Goal: Information Seeking & Learning: Learn about a topic

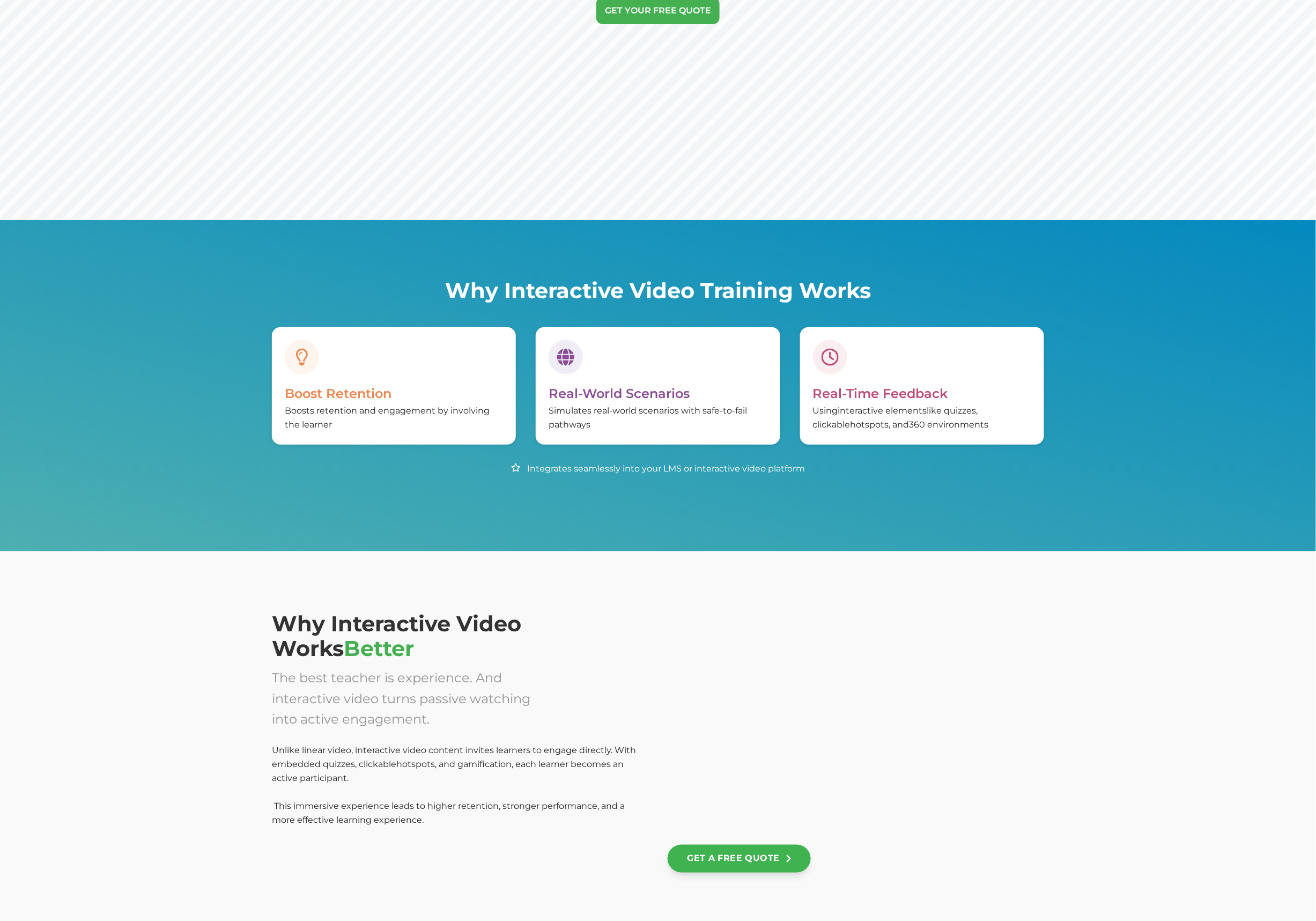
click at [517, 488] on div "Why Interactive Video Training Works Boost Retention Boosts retention and engag…" at bounding box center [658, 385] width 1316 height 331
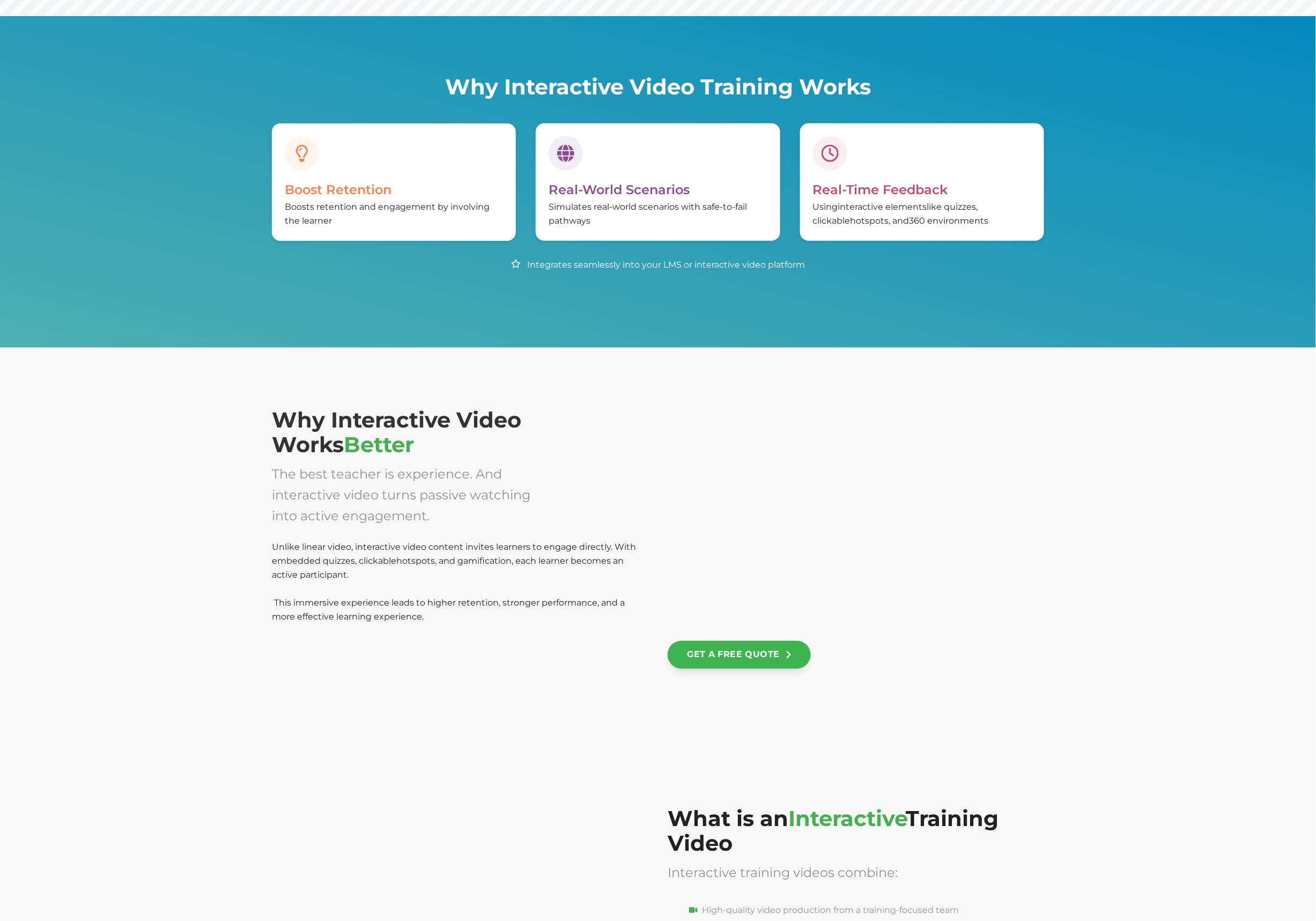
scroll to position [422, 0]
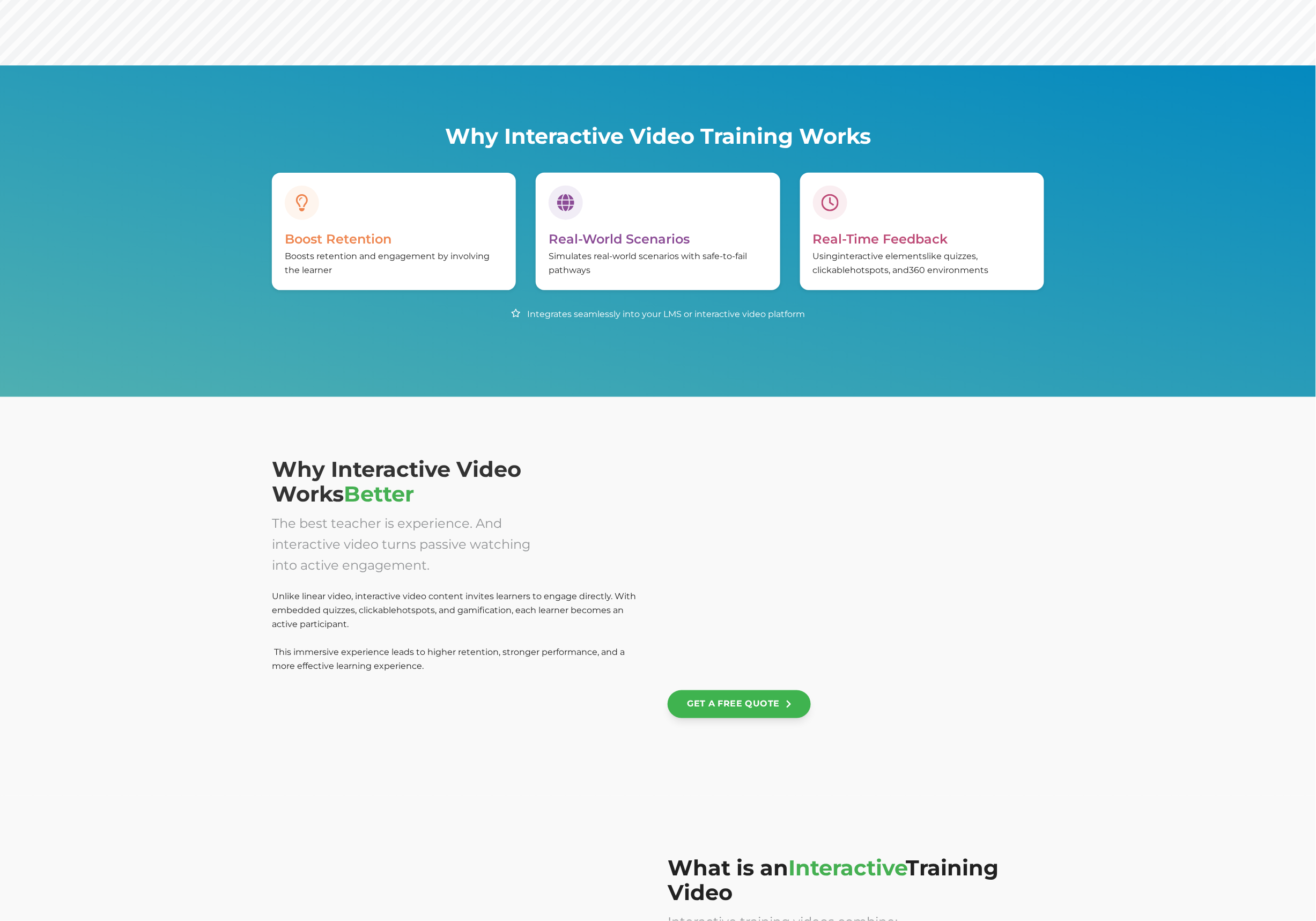
scroll to position [159, 0]
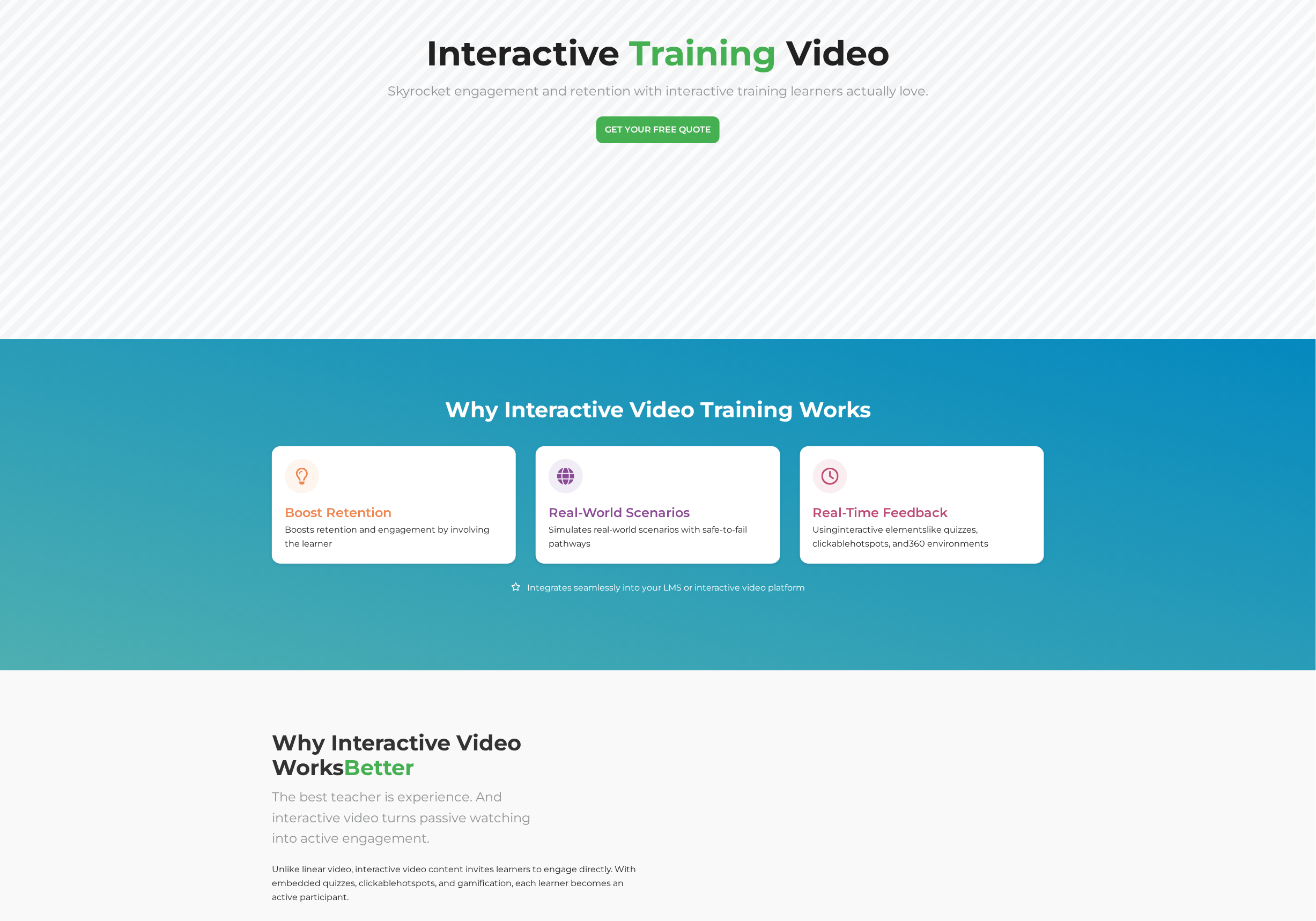
click at [631, 505] on span "Real-World Scenarios" at bounding box center [619, 513] width 141 height 16
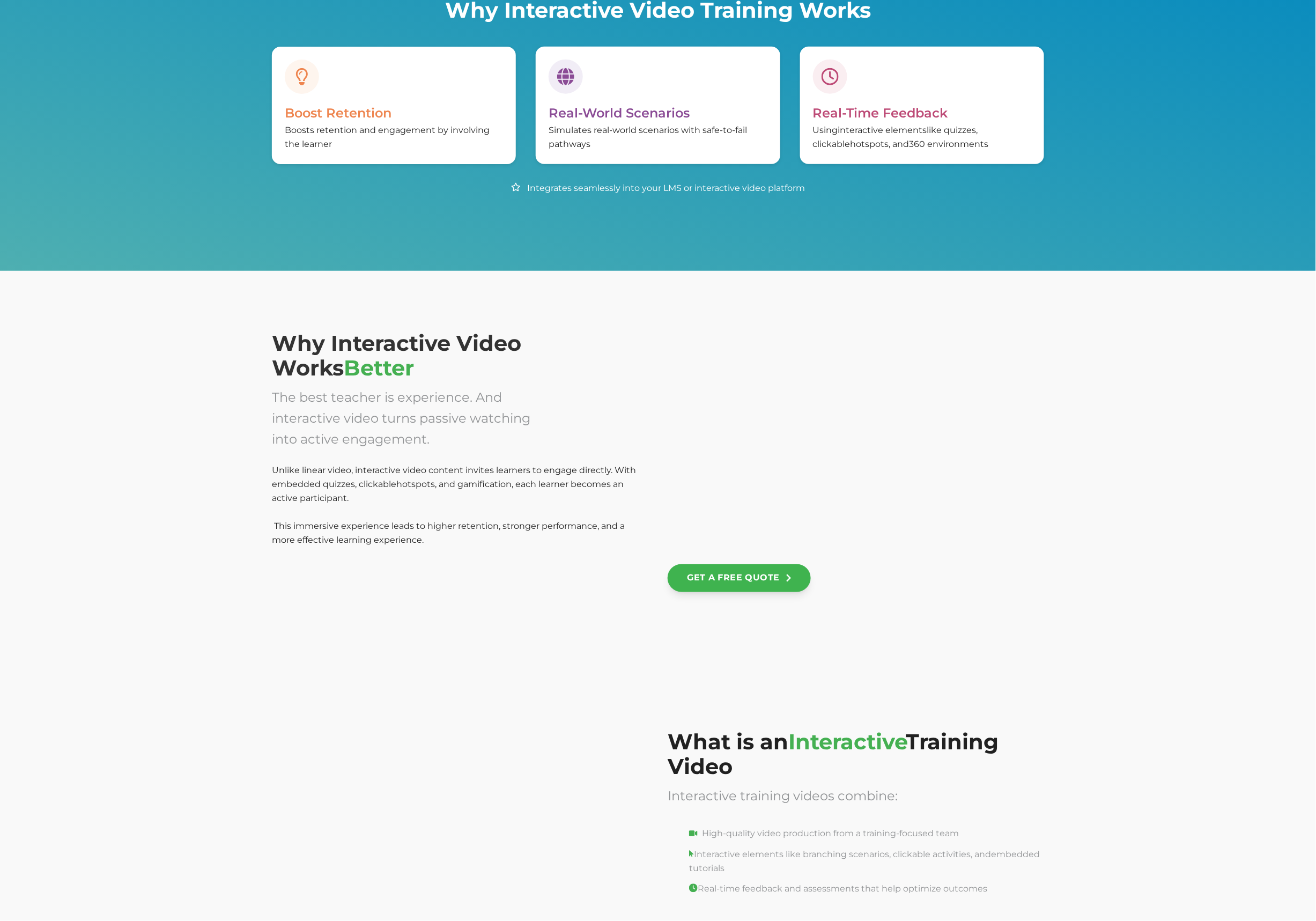
scroll to position [687, 0]
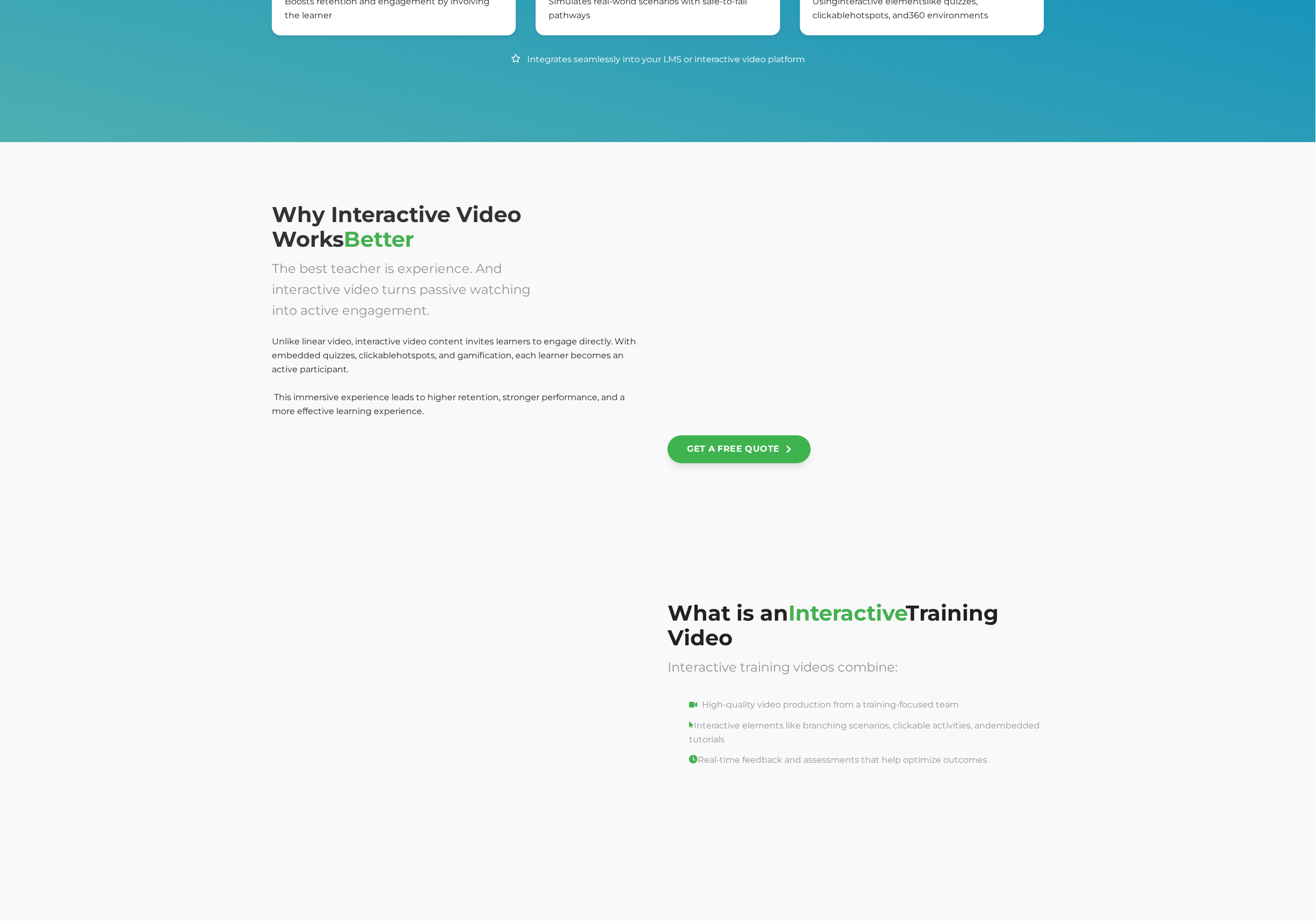
click at [297, 394] on span "This immersive experience leads to higher retention, stronger performance, and …" at bounding box center [448, 404] width 353 height 24
drag, startPoint x: 284, startPoint y: 396, endPoint x: 266, endPoint y: 398, distance: 18.1
click at [266, 398] on div "Why Interactive Video Works Better The best teacher is experience. And interact…" at bounding box center [658, 341] width 1316 height 399
drag, startPoint x: 275, startPoint y: 398, endPoint x: 256, endPoint y: 403, distance: 19.6
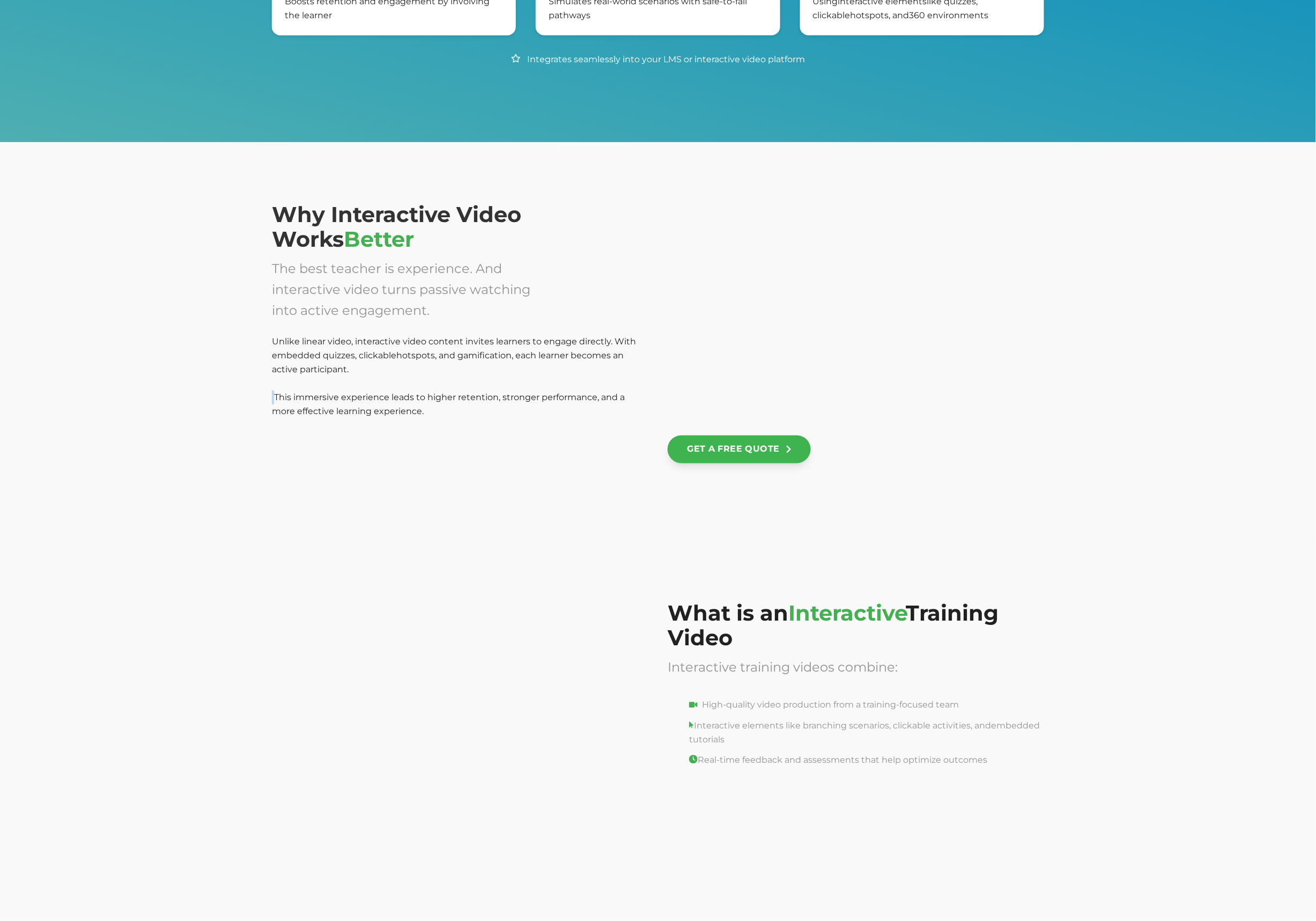
click at [256, 403] on div "Why Interactive Video Works Better The best teacher is experience. And interact…" at bounding box center [658, 341] width 1316 height 399
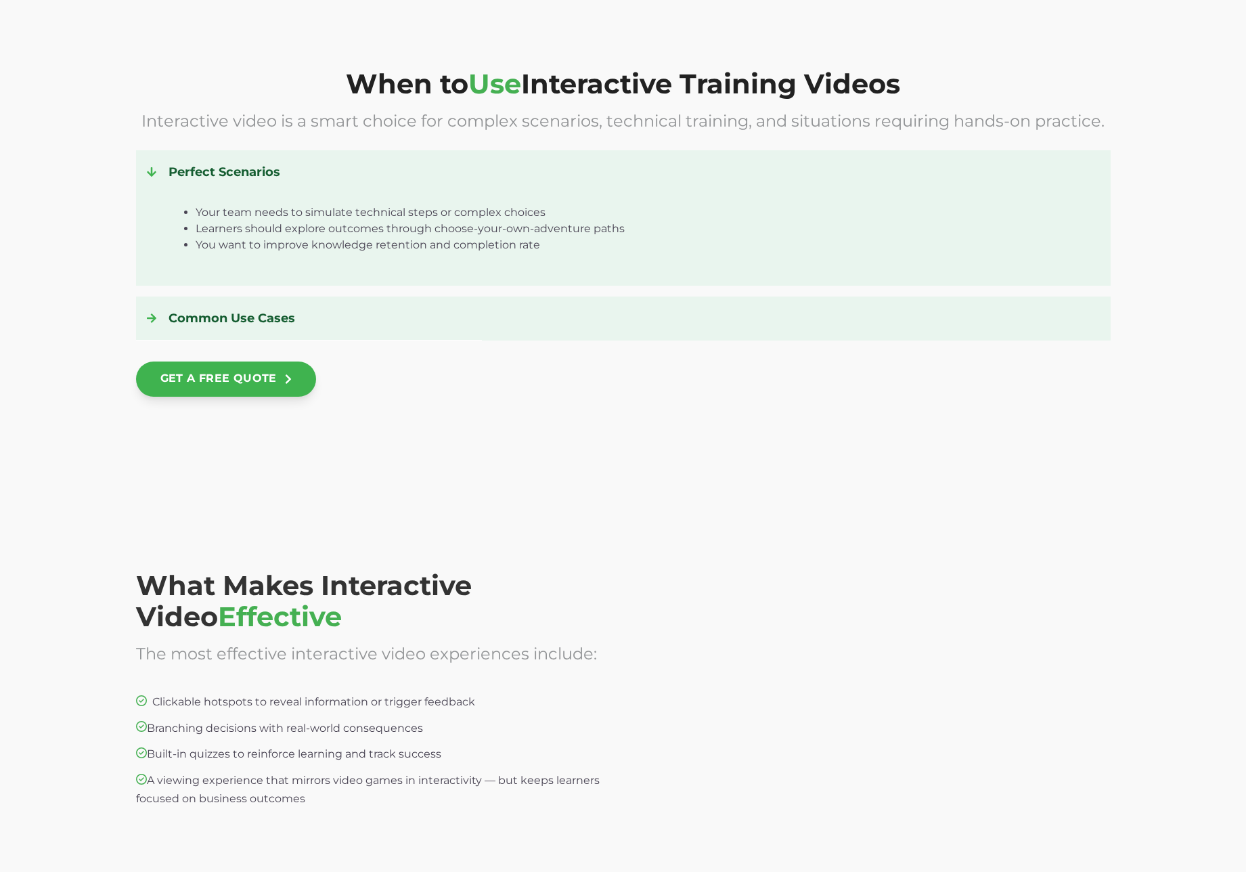
scroll to position [5269, 0]
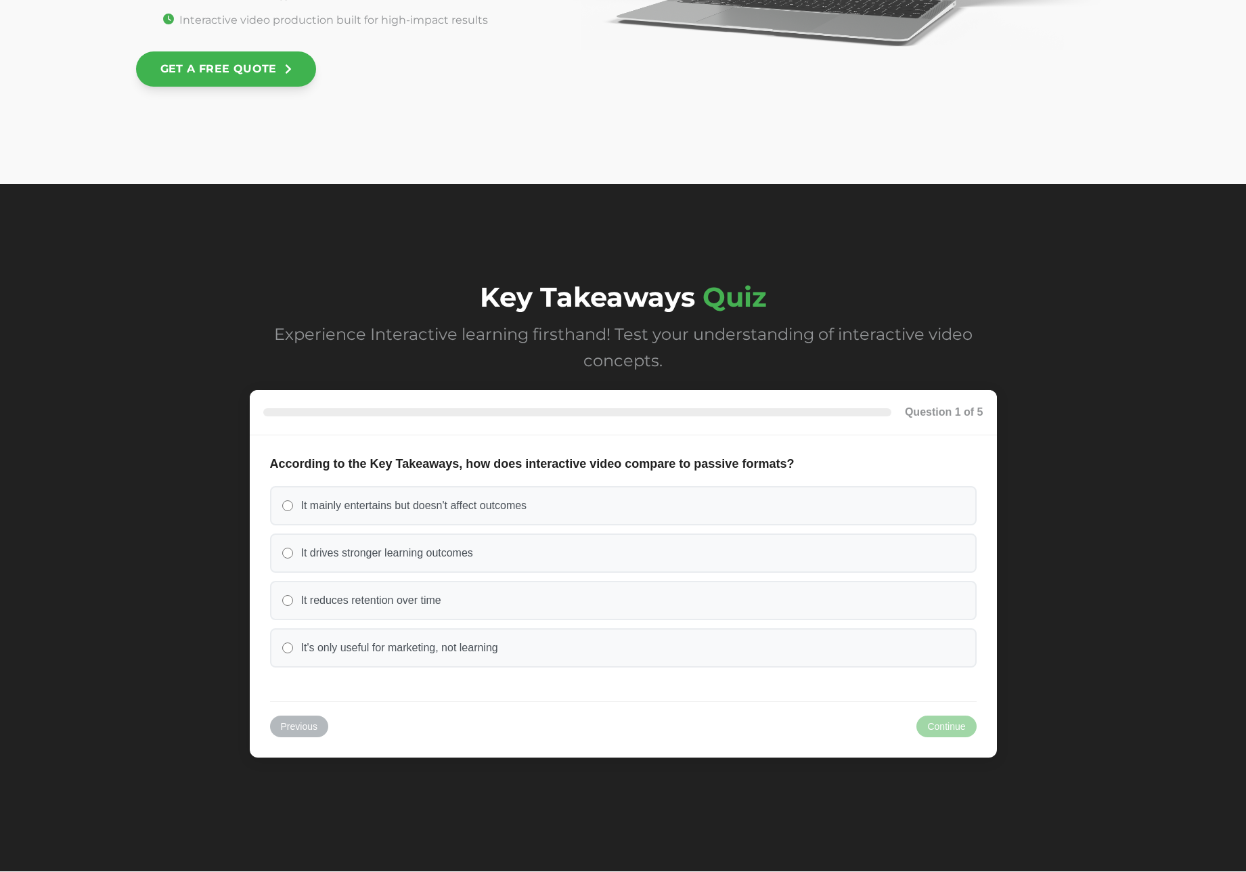
click at [792, 282] on h2 "Key Takeaways Quiz" at bounding box center [623, 296] width 747 height 31
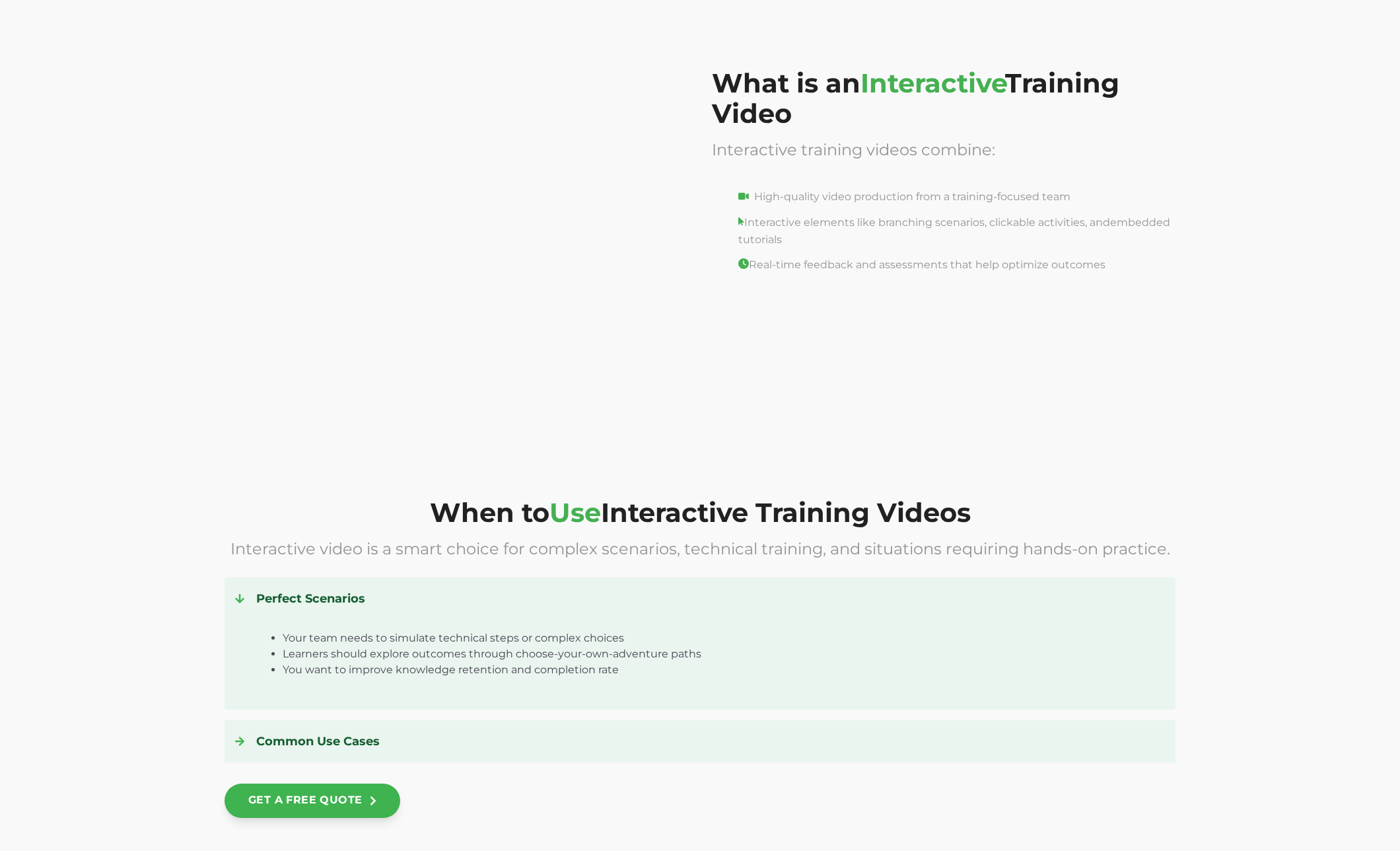
scroll to position [1567, 0]
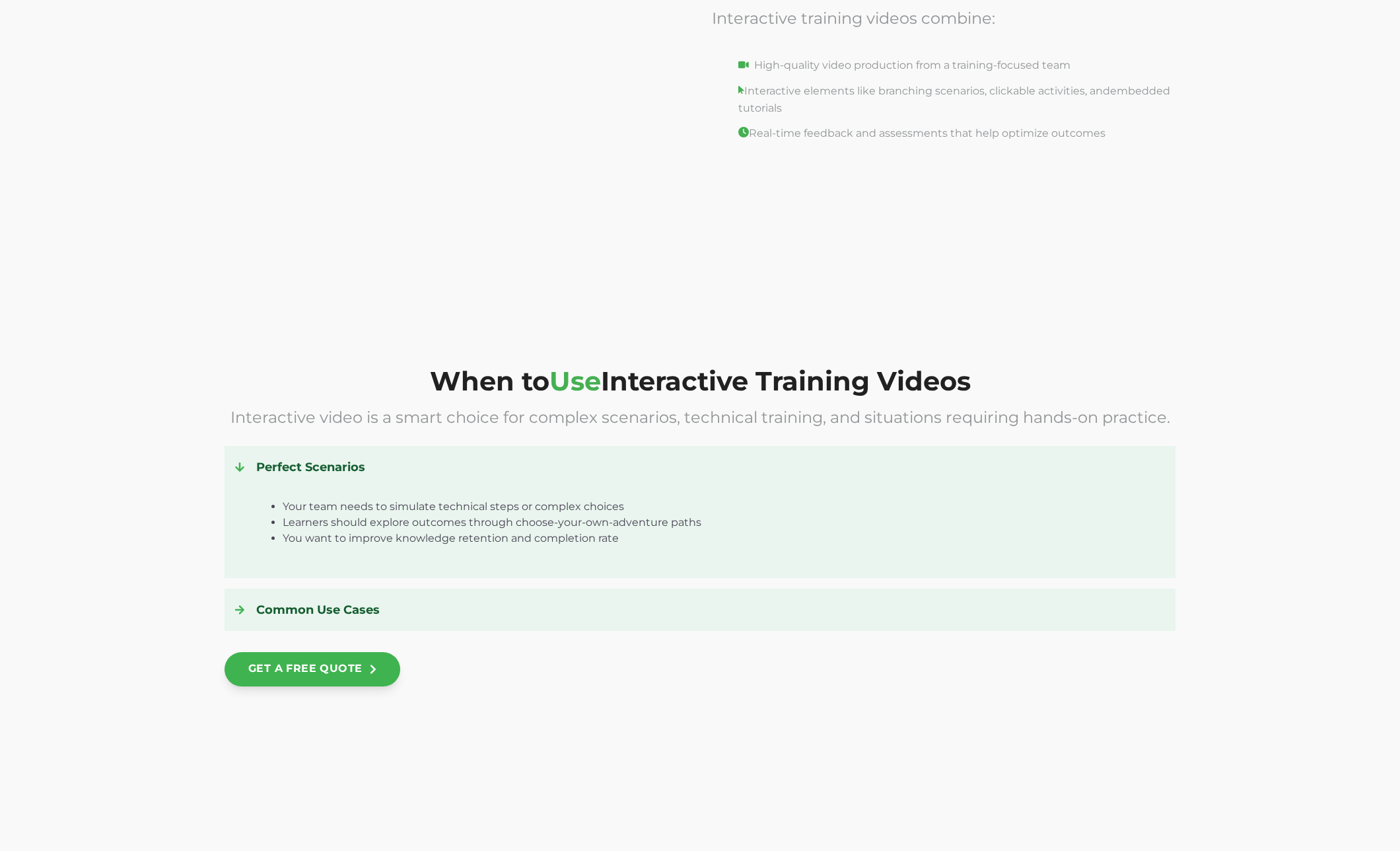
click at [388, 603] on h4 "Common Use Cases" at bounding box center [700, 610] width 930 height 21
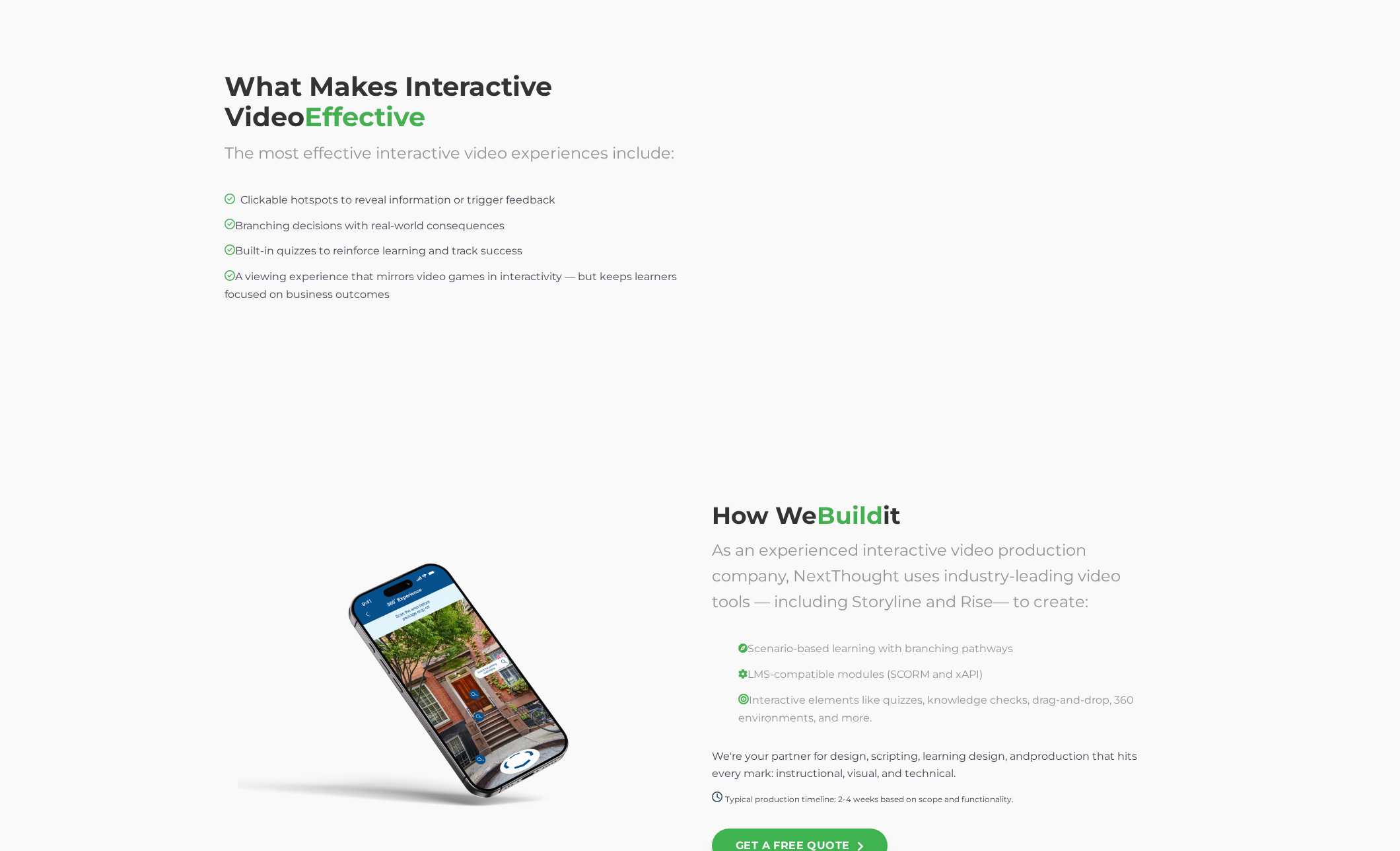
scroll to position [2548, 0]
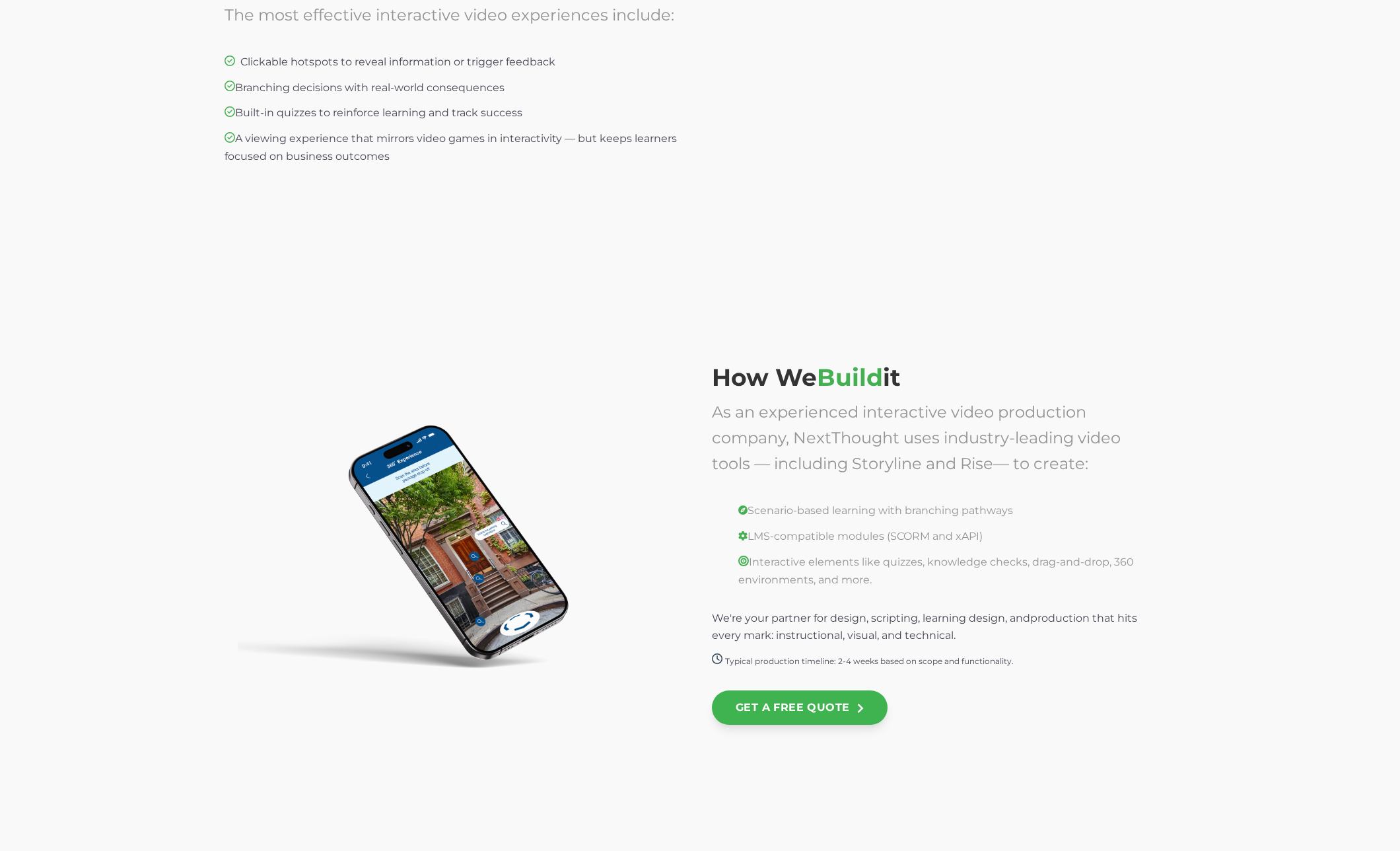
click at [991, 466] on span "As an experienced interactive video production company, NextThought uses indust…" at bounding box center [915, 437] width 409 height 70
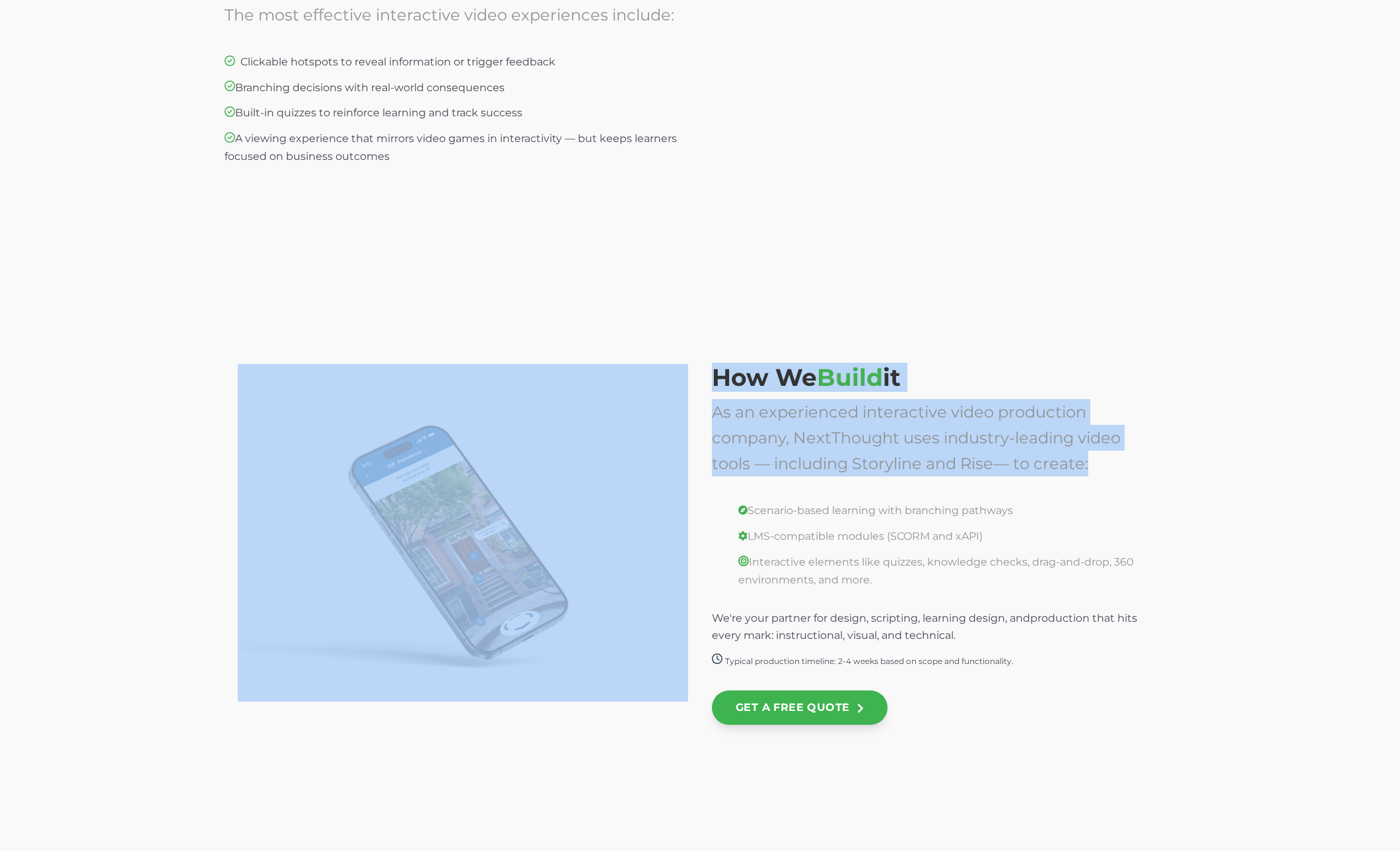
drag, startPoint x: 1094, startPoint y: 464, endPoint x: 683, endPoint y: 434, distance: 412.1
click at [683, 434] on div "How We Build it As an experienced interactive video production company, NextTho…" at bounding box center [700, 555] width 924 height 340
click at [683, 434] on img at bounding box center [462, 533] width 450 height 338
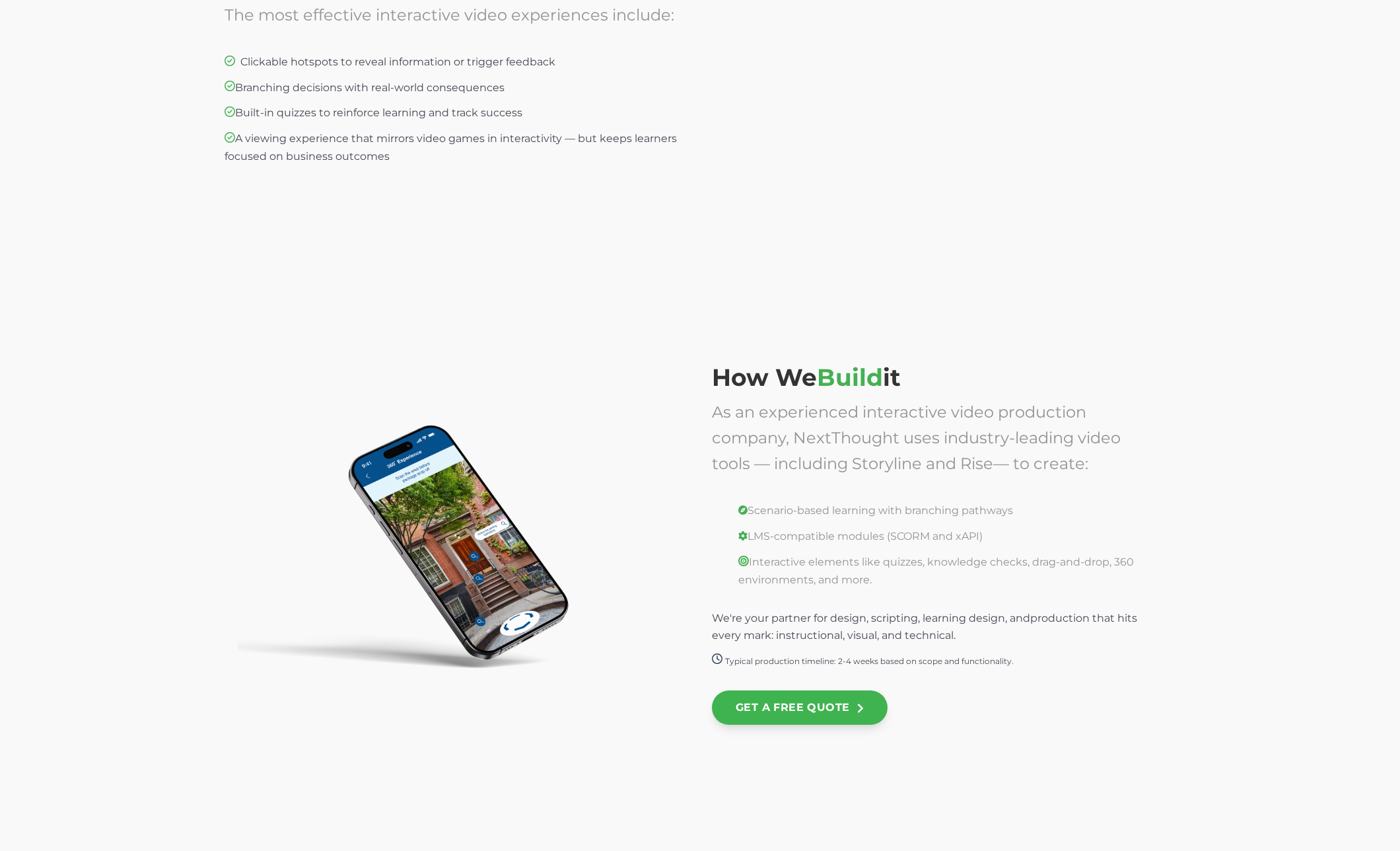
click at [940, 481] on div at bounding box center [936, 489] width 450 height 25
drag, startPoint x: 745, startPoint y: 463, endPoint x: 1098, endPoint y: 466, distance: 353.0
click at [1098, 466] on div "As an experienced interactive video production company, NextThought uses indust…" at bounding box center [936, 437] width 450 height 77
drag, startPoint x: 1098, startPoint y: 461, endPoint x: 752, endPoint y: 459, distance: 346.0
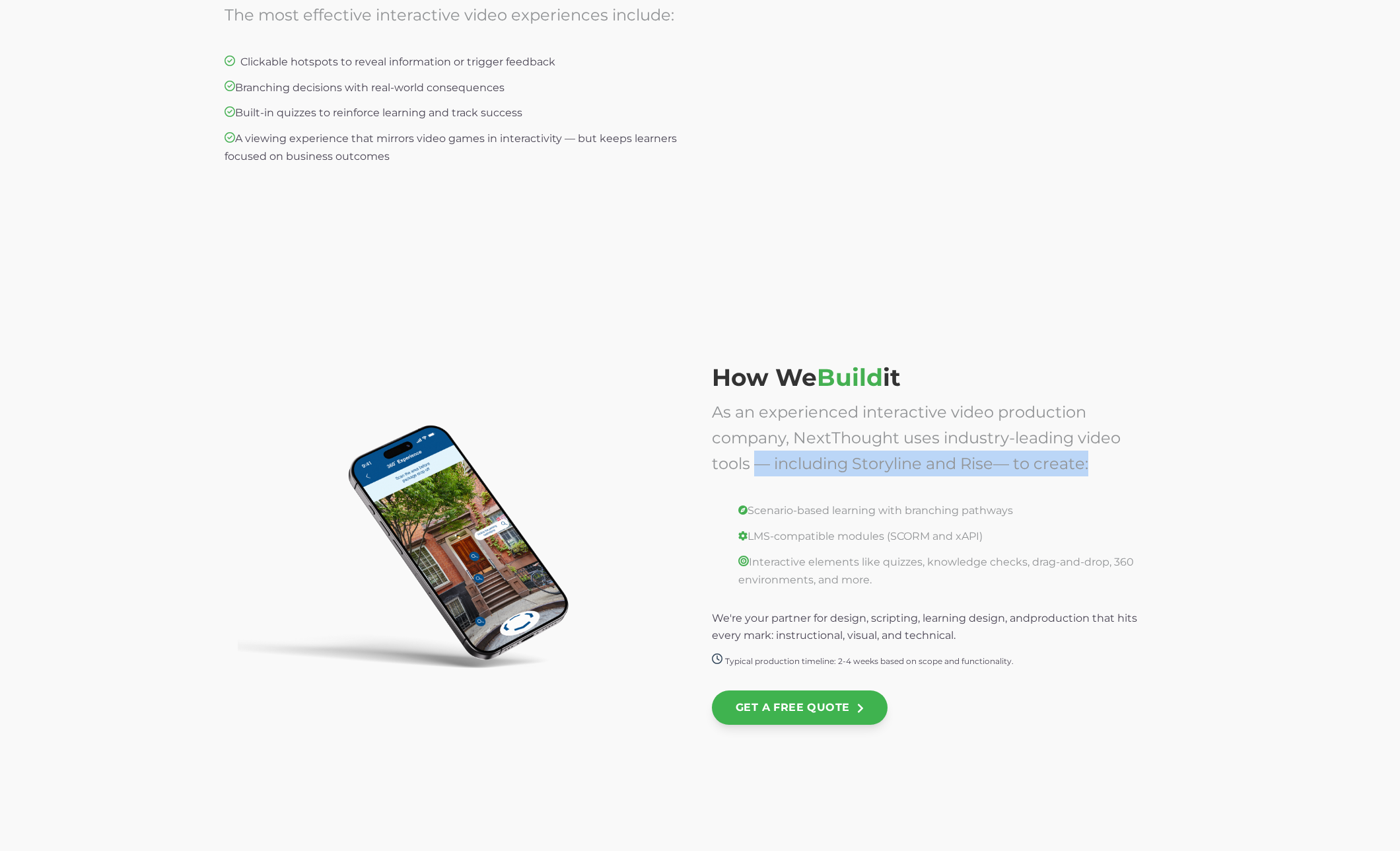
click at [752, 459] on div "As an experienced interactive video production company, NextThought uses indust…" at bounding box center [936, 437] width 450 height 77
click at [745, 459] on span "As an experienced interactive video production company, NextThought uses indust…" at bounding box center [915, 437] width 409 height 70
drag, startPoint x: 998, startPoint y: 462, endPoint x: 1009, endPoint y: 463, distance: 11.0
click at [1009, 463] on span "As an experienced interactive video production company, NextThought uses indust…" at bounding box center [915, 437] width 409 height 70
drag, startPoint x: 1017, startPoint y: 462, endPoint x: 985, endPoint y: 465, distance: 32.1
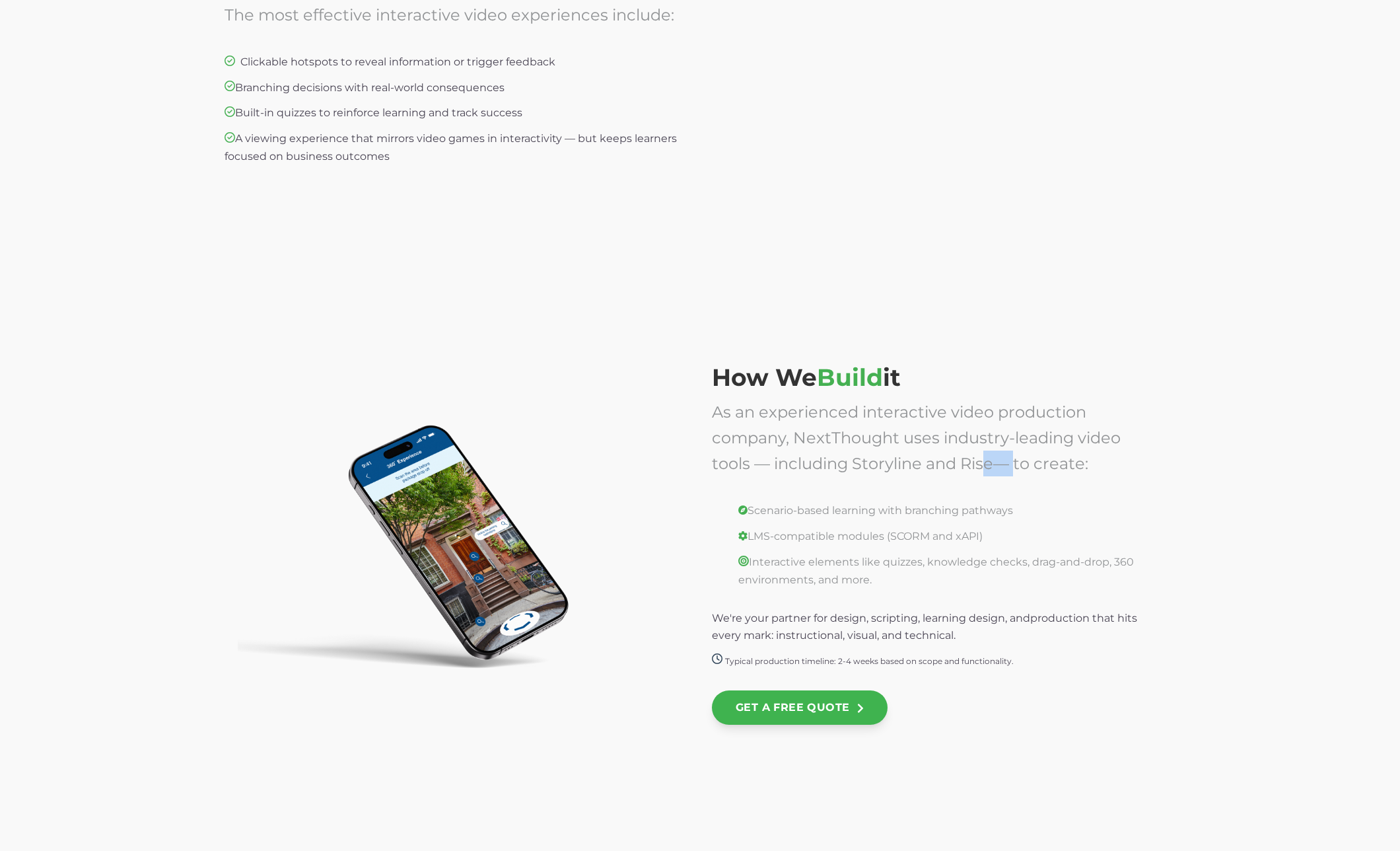
click at [985, 465] on span "As an experienced interactive video production company, NextThought uses indust…" at bounding box center [915, 437] width 409 height 70
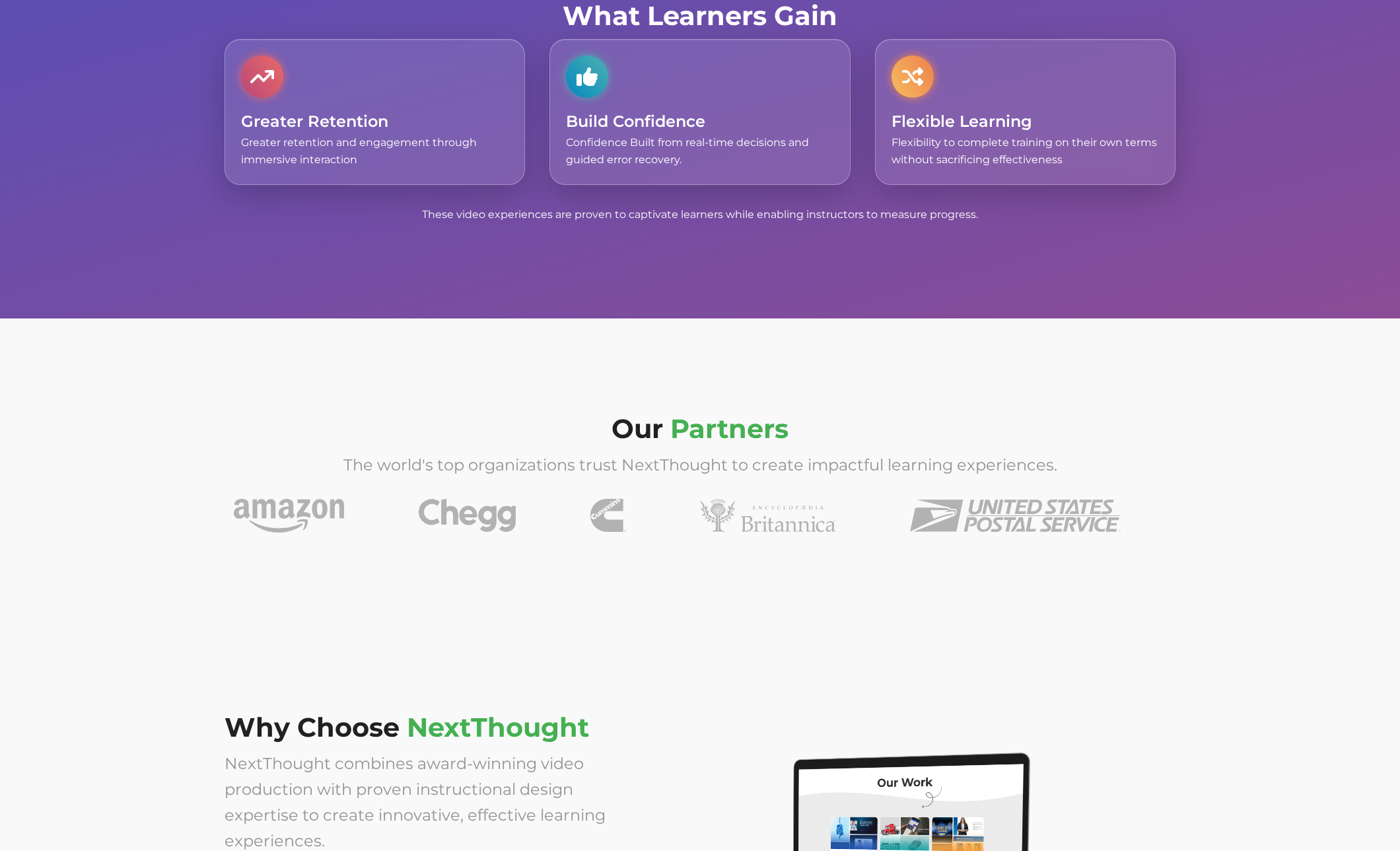
scroll to position [4721, 0]
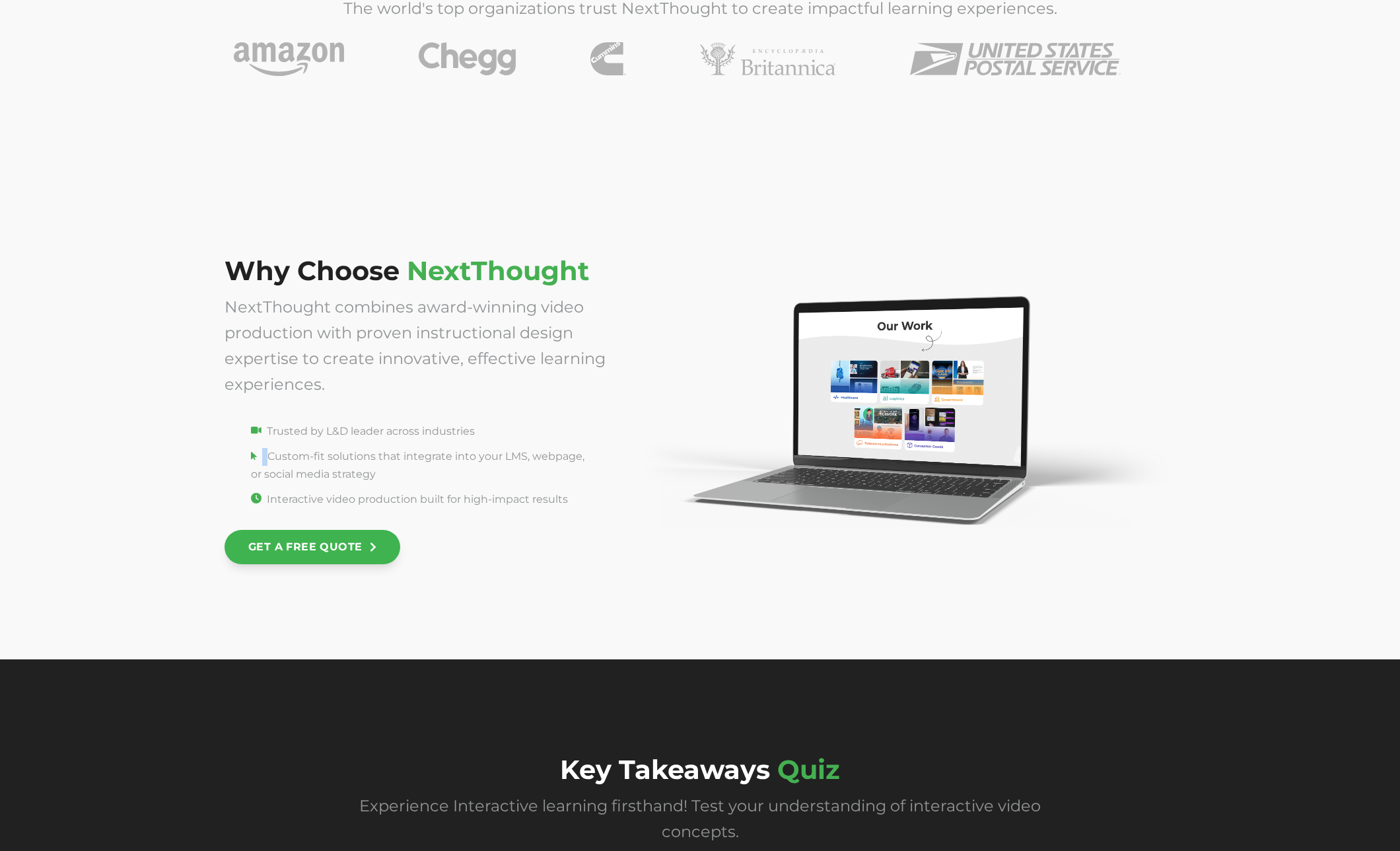
drag, startPoint x: 262, startPoint y: 457, endPoint x: 267, endPoint y: 462, distance: 7.1
click at [267, 462] on p "Custom-fit solutions that integrate into your LMS, webpage, or social media str…" at bounding box center [415, 466] width 381 height 35
drag, startPoint x: 268, startPoint y: 434, endPoint x: 253, endPoint y: 457, distance: 27.5
click at [259, 436] on span "Trusted by L&D leader across industries" at bounding box center [362, 430] width 223 height 13
drag, startPoint x: 255, startPoint y: 458, endPoint x: 272, endPoint y: 465, distance: 18.4
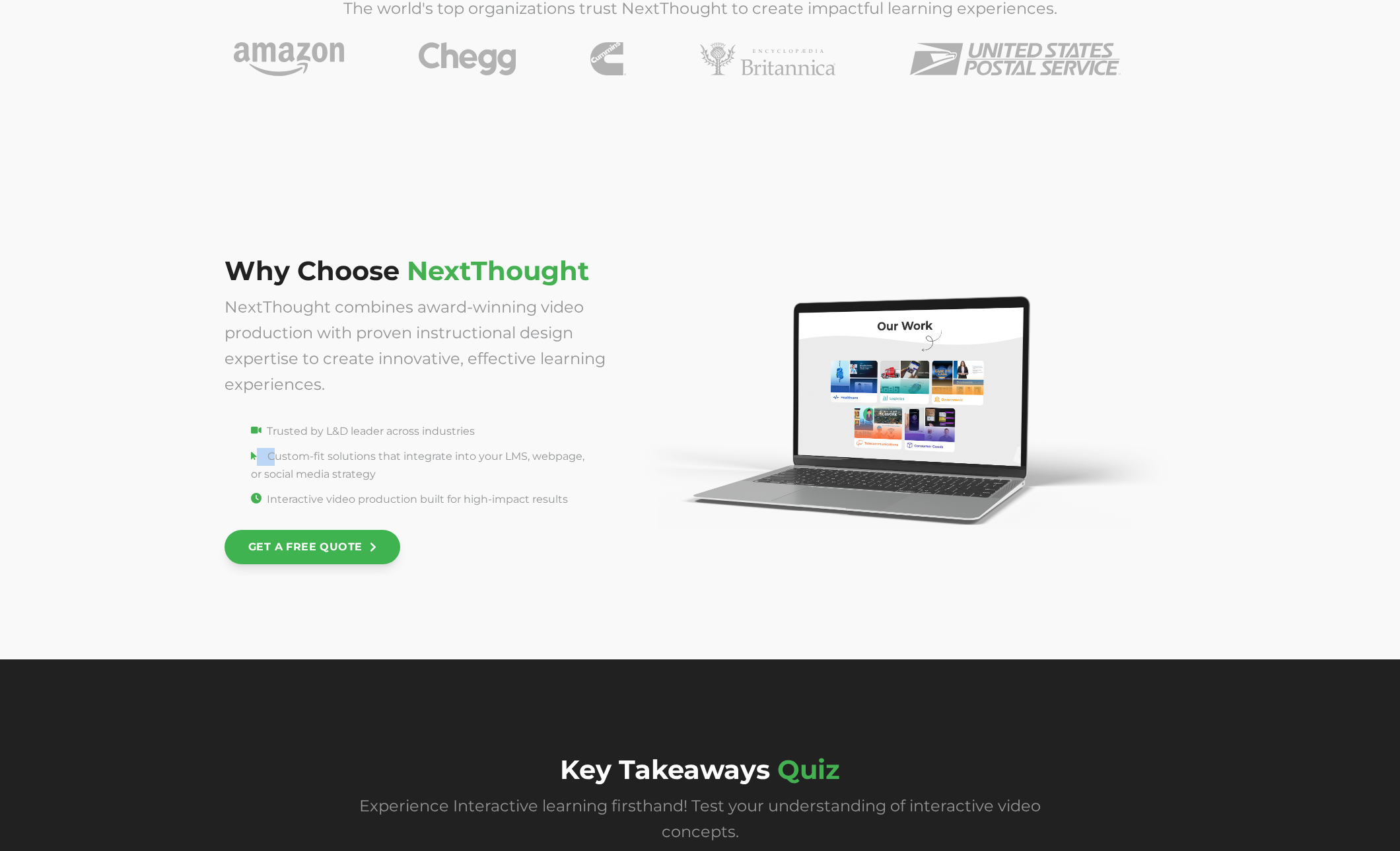
click at [272, 465] on p "Custom-fit solutions that integrate into your LMS, webpage, or social media str…" at bounding box center [415, 466] width 381 height 35
click at [267, 465] on p "Custom-fit solutions that integrate into your LMS, webpage, or social media str…" at bounding box center [415, 466] width 381 height 35
drag, startPoint x: 256, startPoint y: 455, endPoint x: 267, endPoint y: 463, distance: 13.6
click at [267, 463] on p "Custom-fit solutions that integrate into your LMS, webpage, or social media str…" at bounding box center [415, 466] width 381 height 35
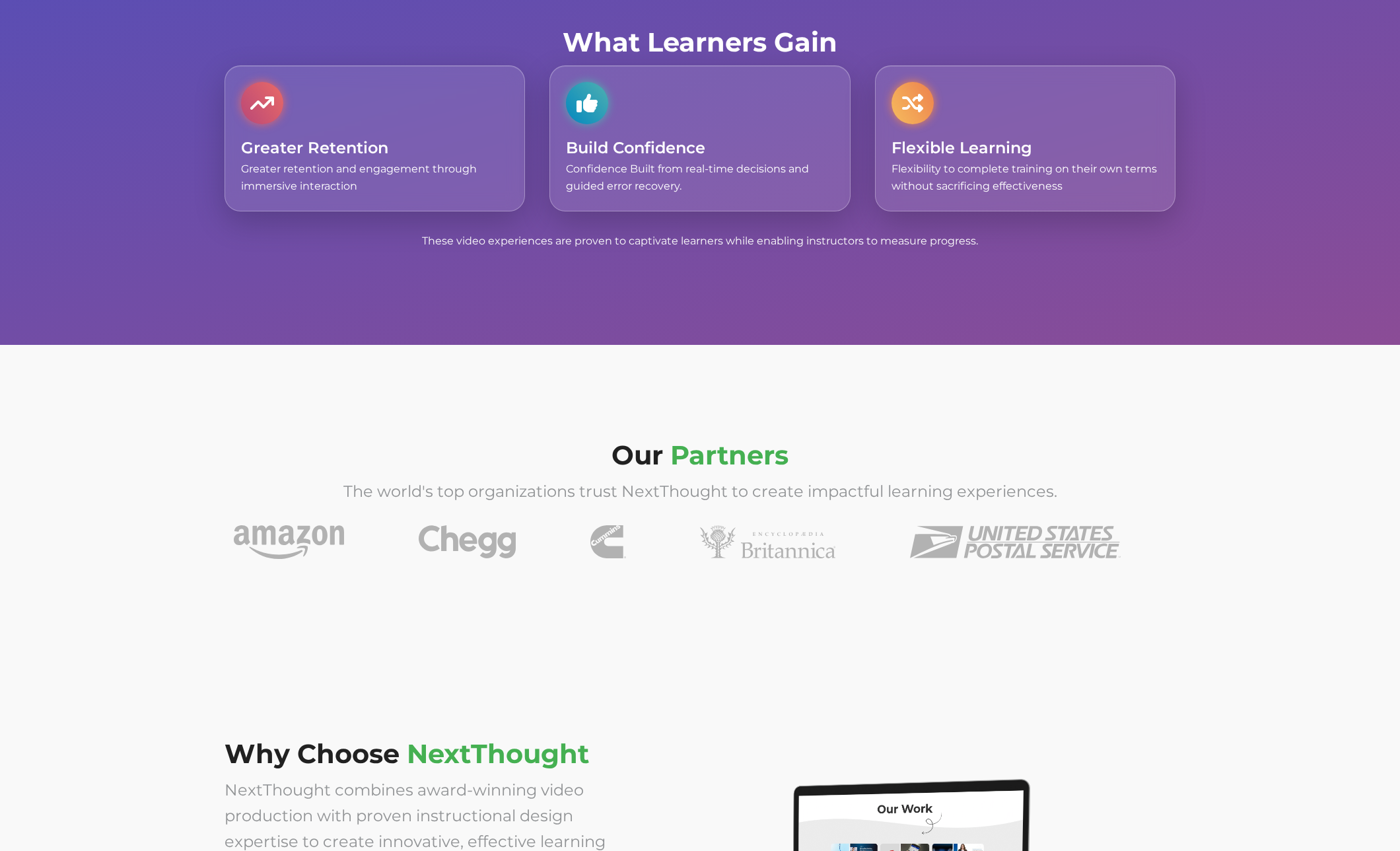
scroll to position [4577, 0]
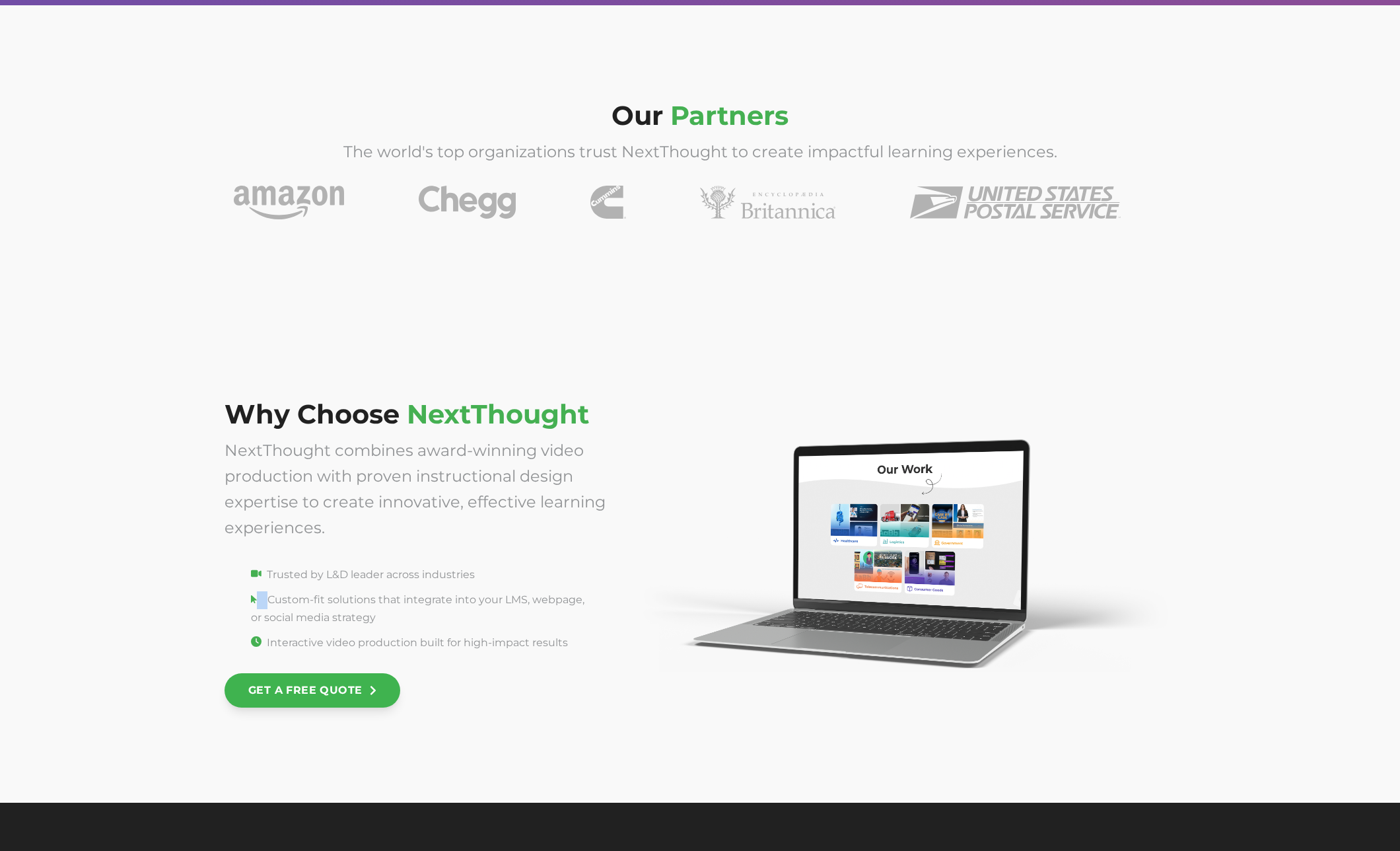
click at [724, 444] on img at bounding box center [902, 553] width 544 height 238
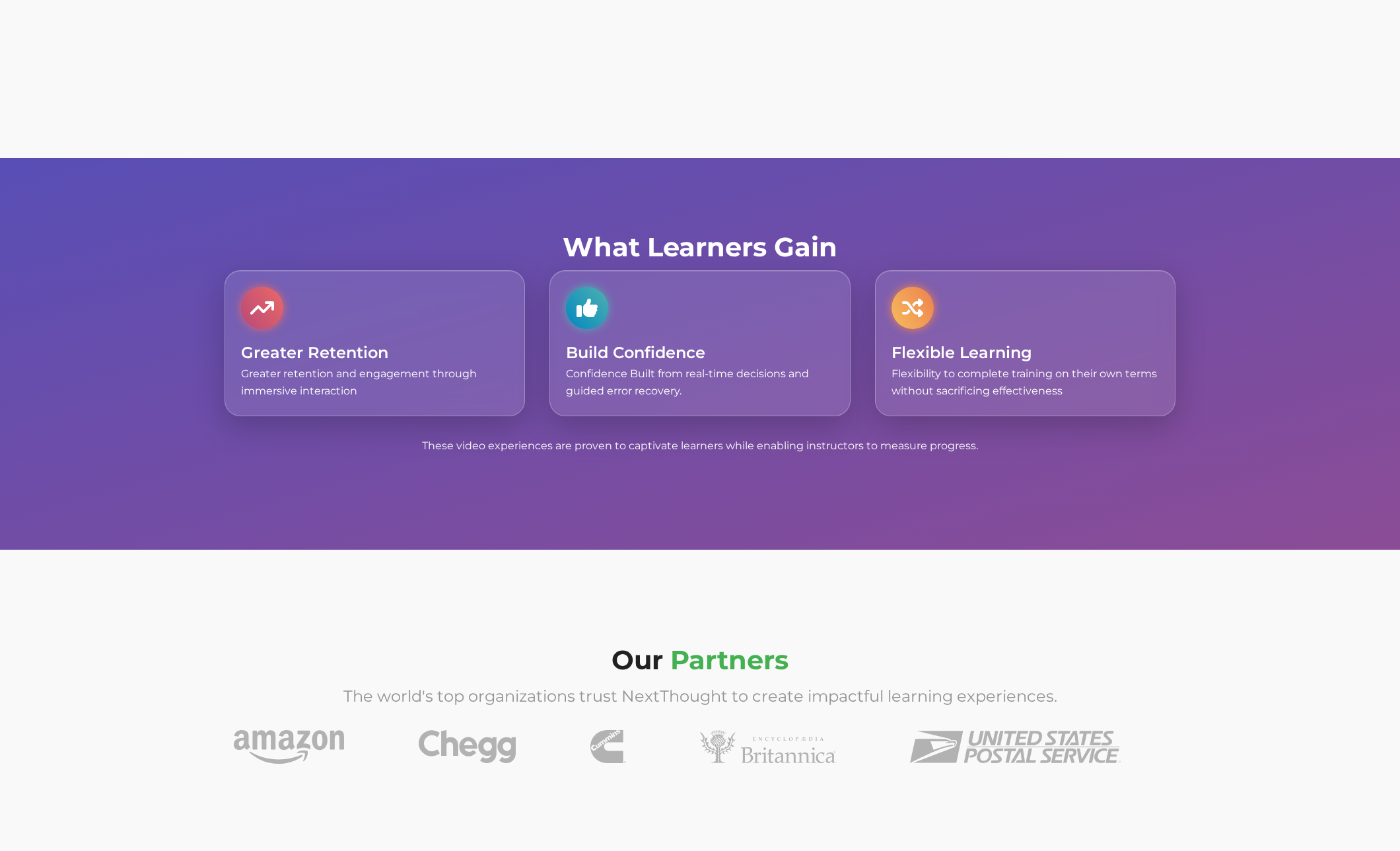
scroll to position [3905, 0]
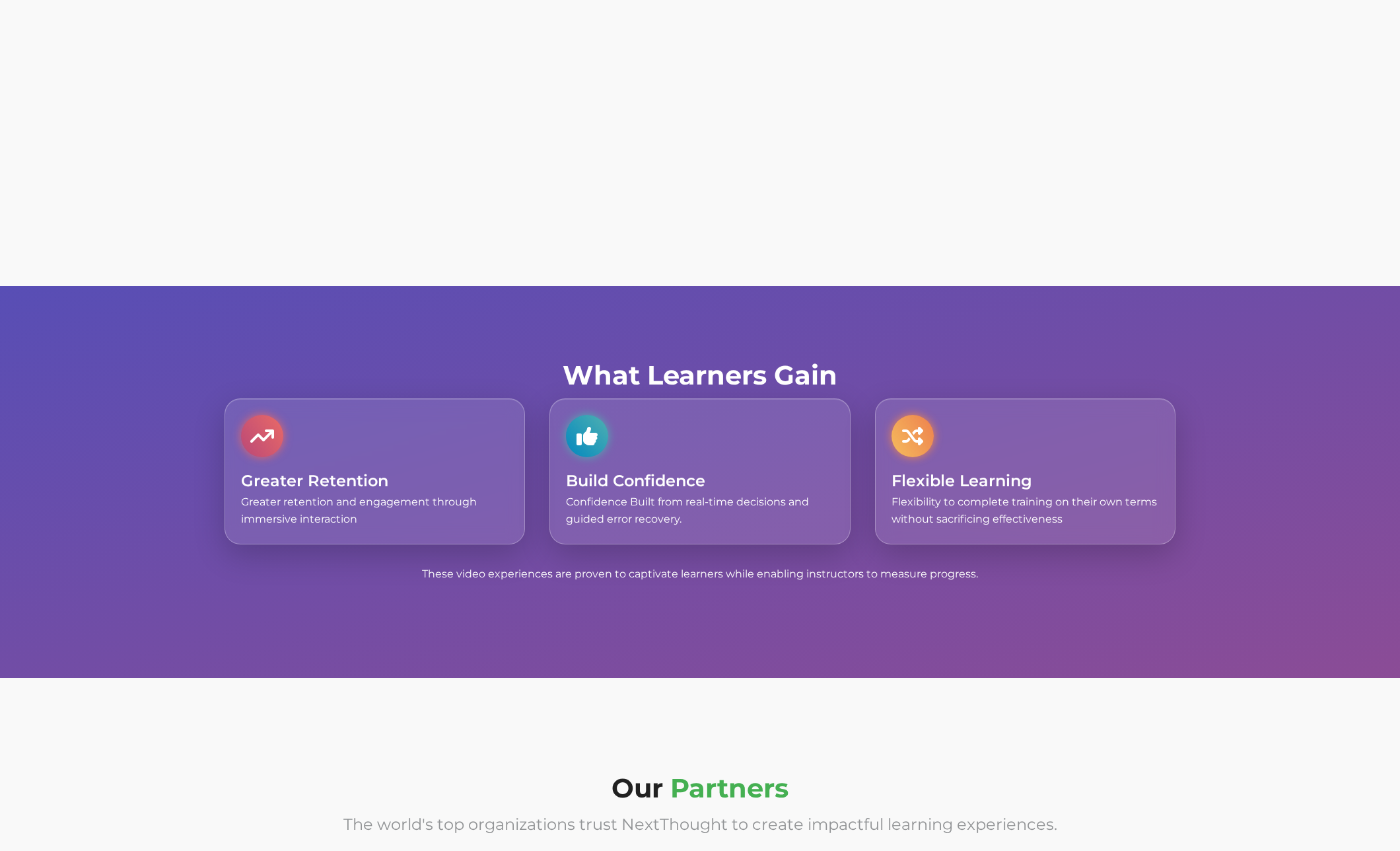
click at [421, 655] on div "What Learners Gain Greater Retention Greater retention and engagement through i…" at bounding box center [700, 481] width 1400 height 391
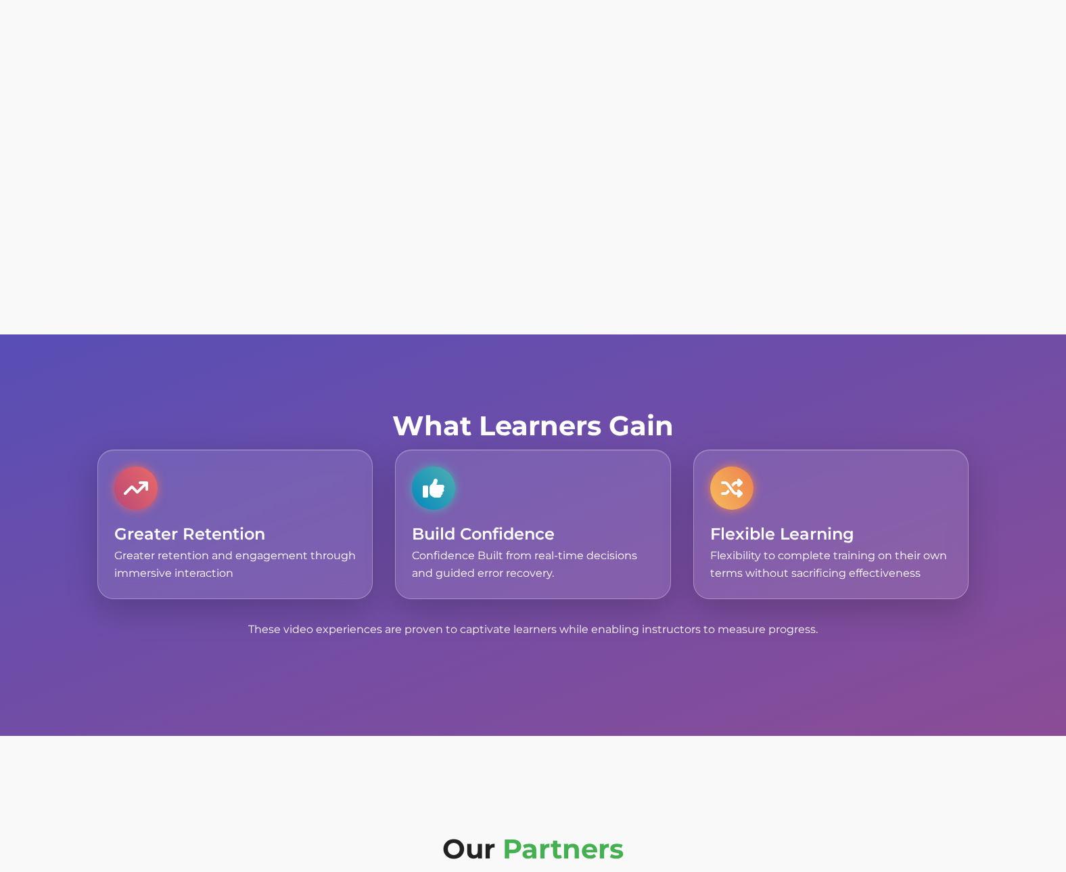
scroll to position [4193, 0]
